Goal: Transaction & Acquisition: Purchase product/service

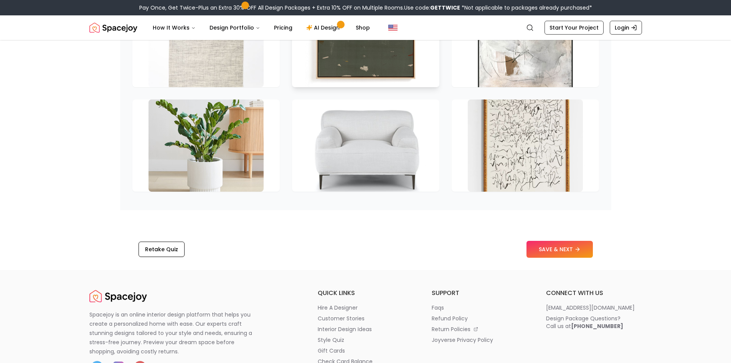
scroll to position [1229, 0]
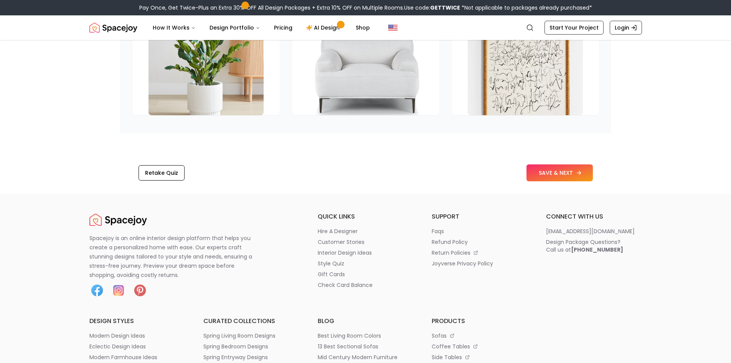
click at [529, 175] on button "SAVE & NEXT" at bounding box center [560, 172] width 66 height 17
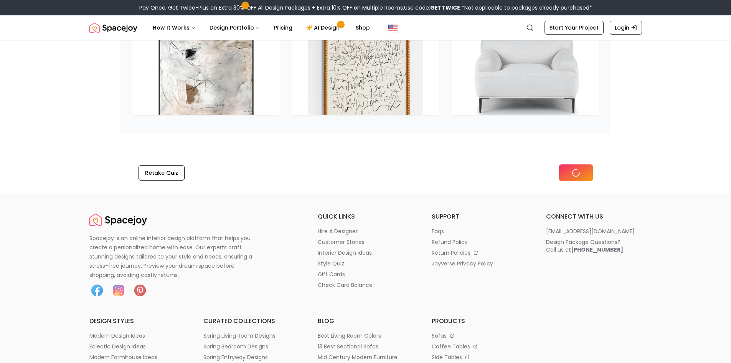
scroll to position [1124, 0]
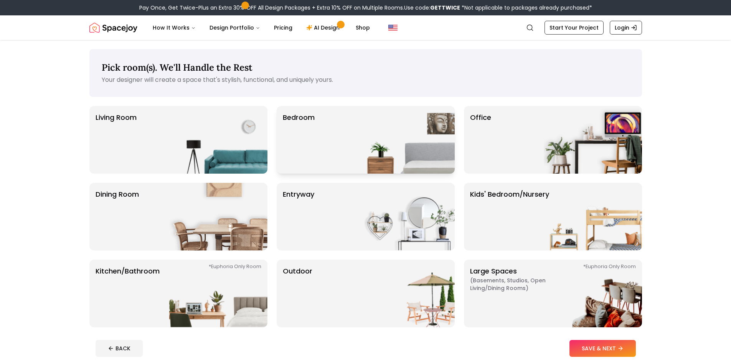
click at [334, 144] on div "Bedroom" at bounding box center [366, 140] width 178 height 68
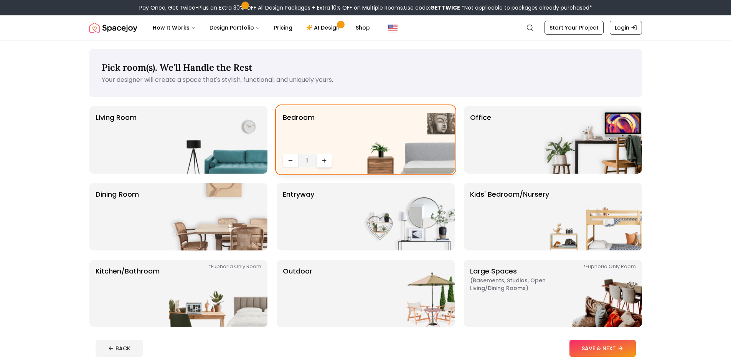
click at [329, 161] on button "Increase quantity" at bounding box center [324, 161] width 15 height 14
click at [293, 160] on icon "Decrease quantity" at bounding box center [291, 160] width 6 height 6
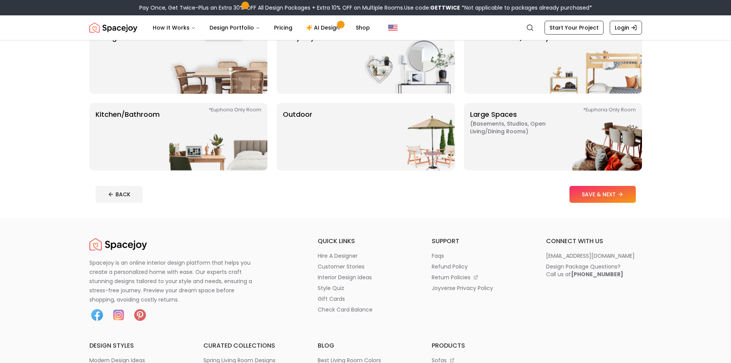
scroll to position [154, 0]
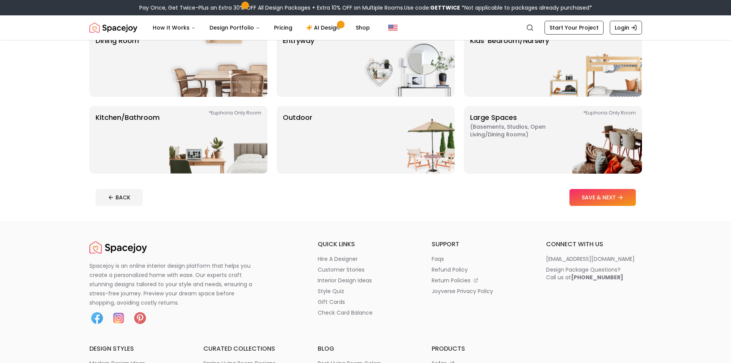
click at [592, 208] on footer "BACK SAVE & NEXT" at bounding box center [365, 197] width 553 height 29
click at [589, 202] on button "SAVE & NEXT" at bounding box center [603, 197] width 66 height 17
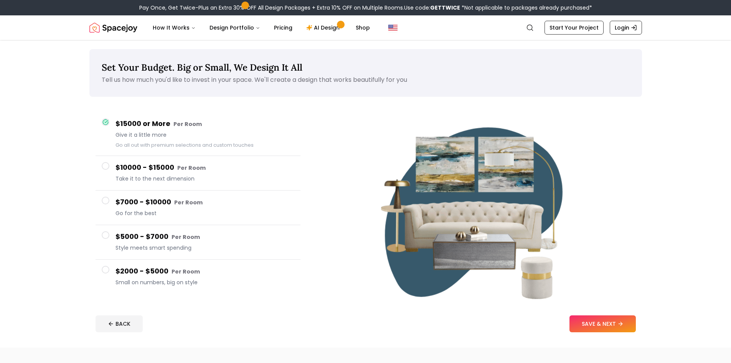
click at [263, 281] on span "Small on numbers, big on style" at bounding box center [205, 282] width 179 height 8
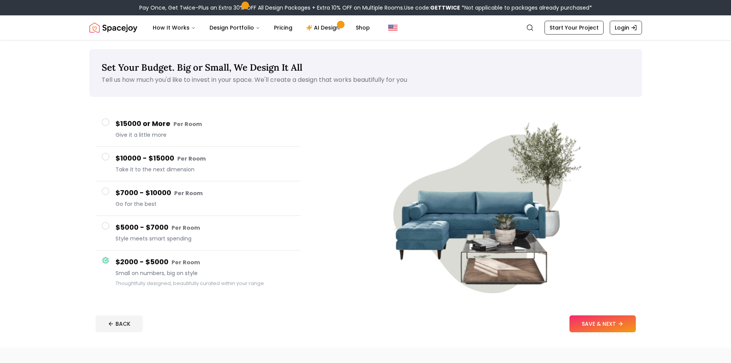
click at [623, 327] on button "SAVE & NEXT" at bounding box center [603, 323] width 66 height 17
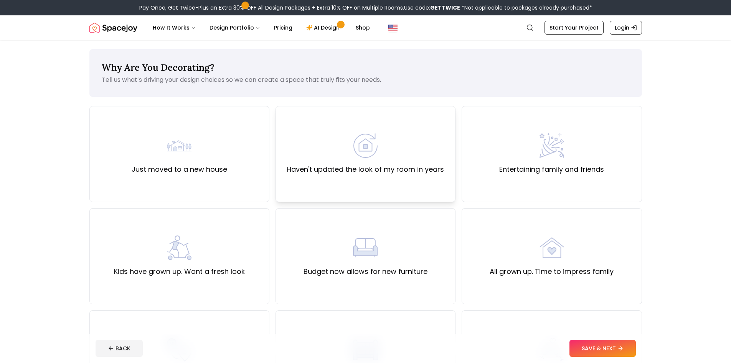
click at [369, 147] on img at bounding box center [365, 145] width 25 height 25
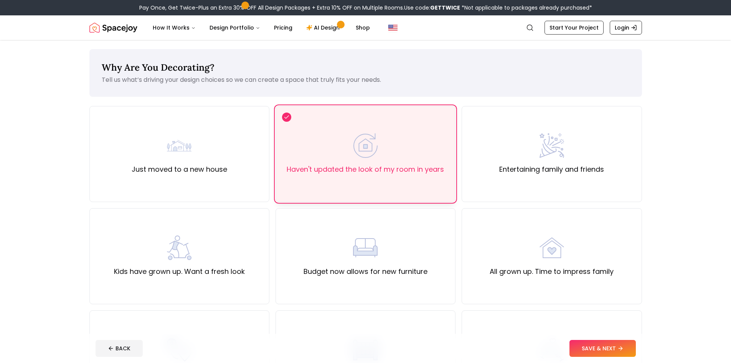
click at [353, 160] on div "Haven't updated the look of my room in years" at bounding box center [365, 153] width 157 height 41
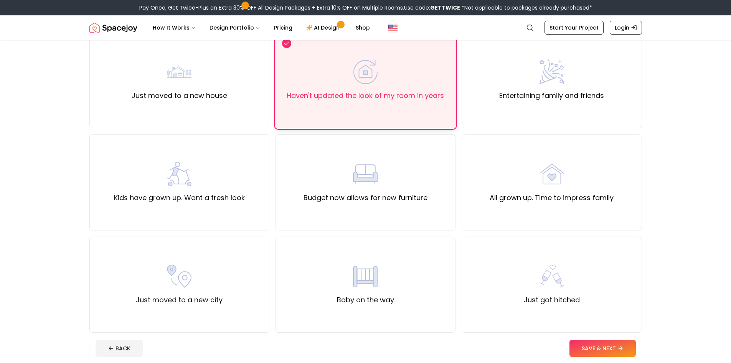
scroll to position [77, 0]
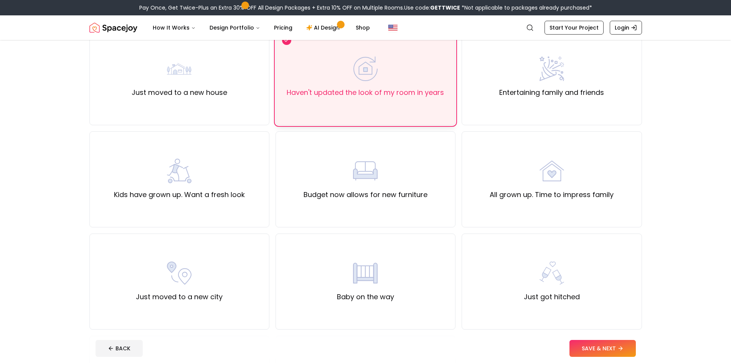
click at [387, 91] on label "Haven't updated the look of my room in years" at bounding box center [365, 92] width 157 height 11
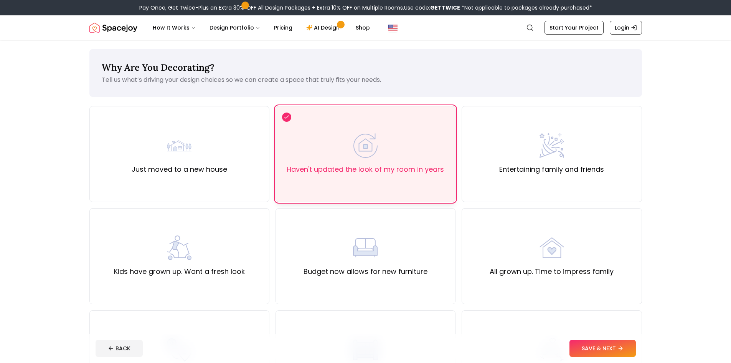
scroll to position [230, 0]
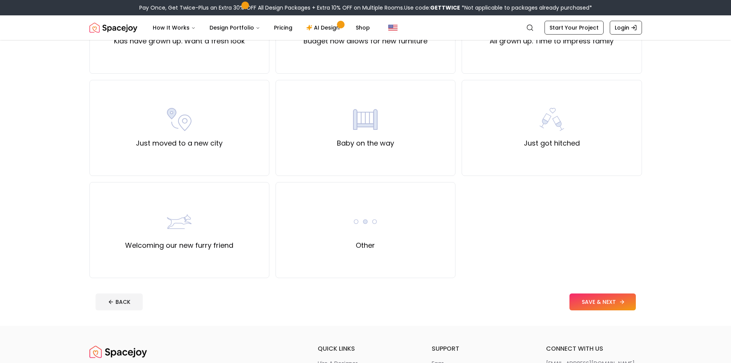
click at [589, 296] on button "SAVE & NEXT" at bounding box center [603, 301] width 66 height 17
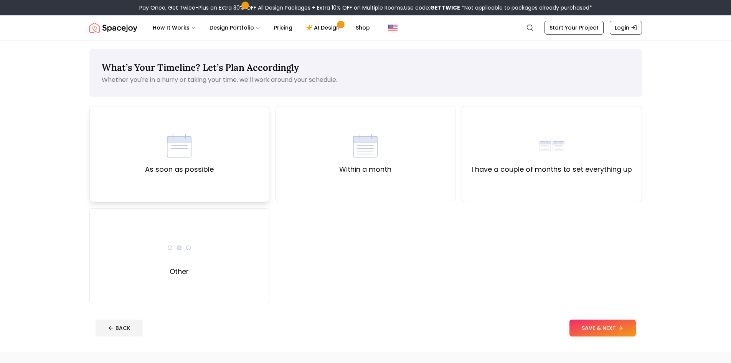
click at [242, 137] on div "As soon as possible" at bounding box center [179, 154] width 180 height 96
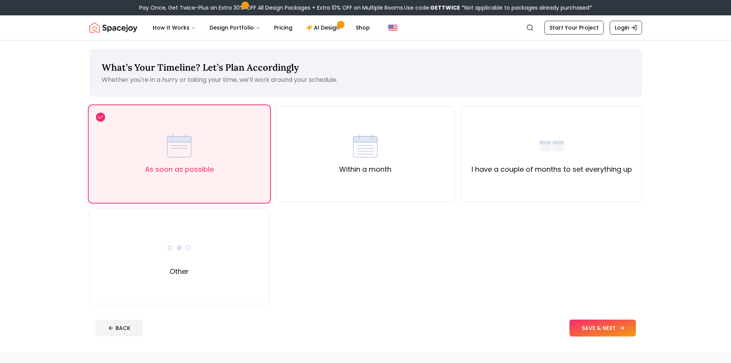
click at [584, 321] on button "SAVE & NEXT" at bounding box center [603, 327] width 66 height 17
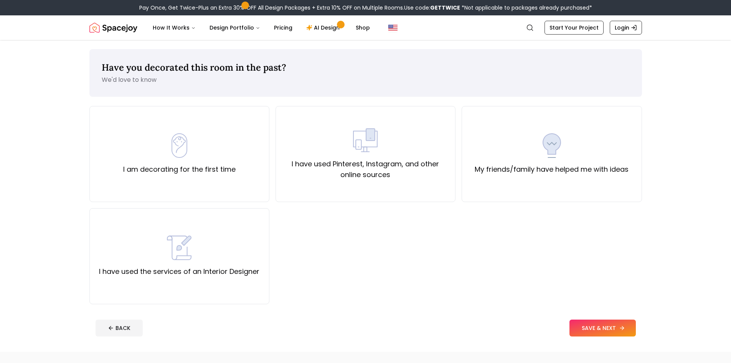
click at [614, 322] on button "SAVE & NEXT" at bounding box center [603, 327] width 66 height 17
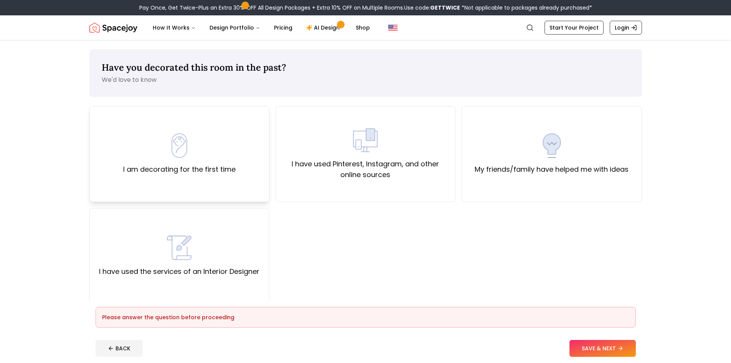
click at [196, 191] on div "I am decorating for the first time" at bounding box center [179, 154] width 180 height 96
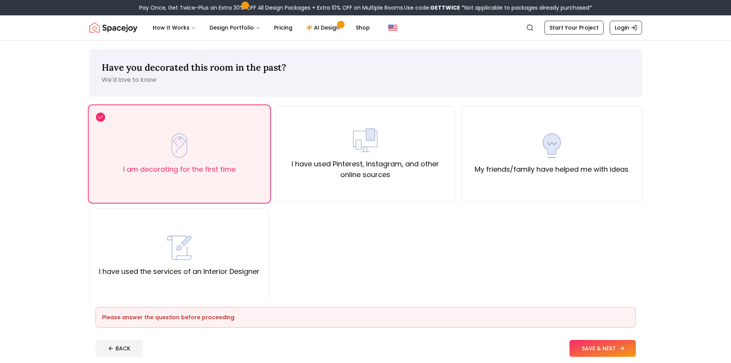
click at [607, 351] on button "SAVE & NEXT" at bounding box center [603, 348] width 66 height 17
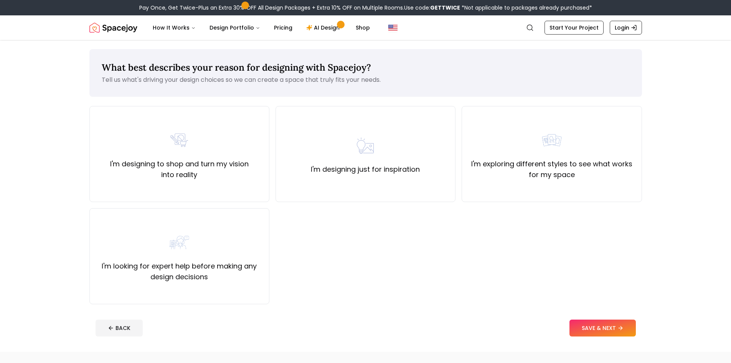
click at [74, 150] on div "What best describes your reason for designing with Spacejoy? Tell us what's dri…" at bounding box center [366, 196] width 590 height 312
click at [589, 151] on div "I'm exploring different styles to see what works for my space" at bounding box center [551, 154] width 167 height 52
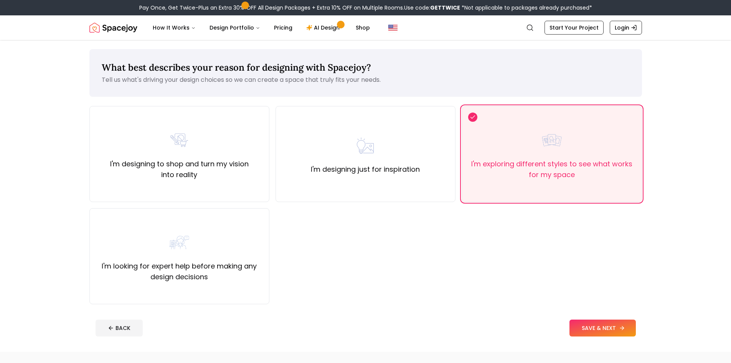
click at [582, 333] on button "SAVE & NEXT" at bounding box center [603, 327] width 66 height 17
